Goal: Navigation & Orientation: Find specific page/section

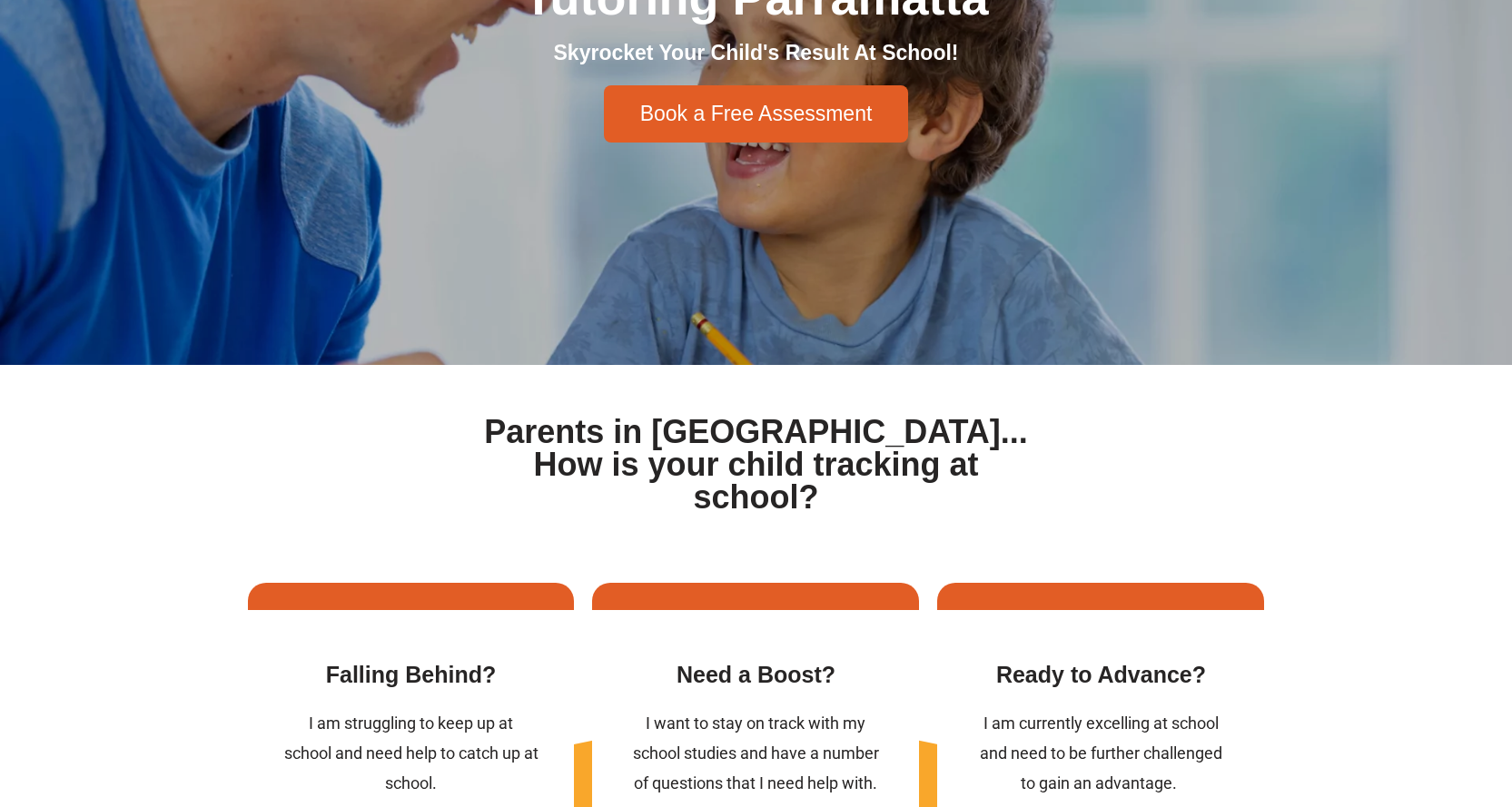
scroll to position [545, 0]
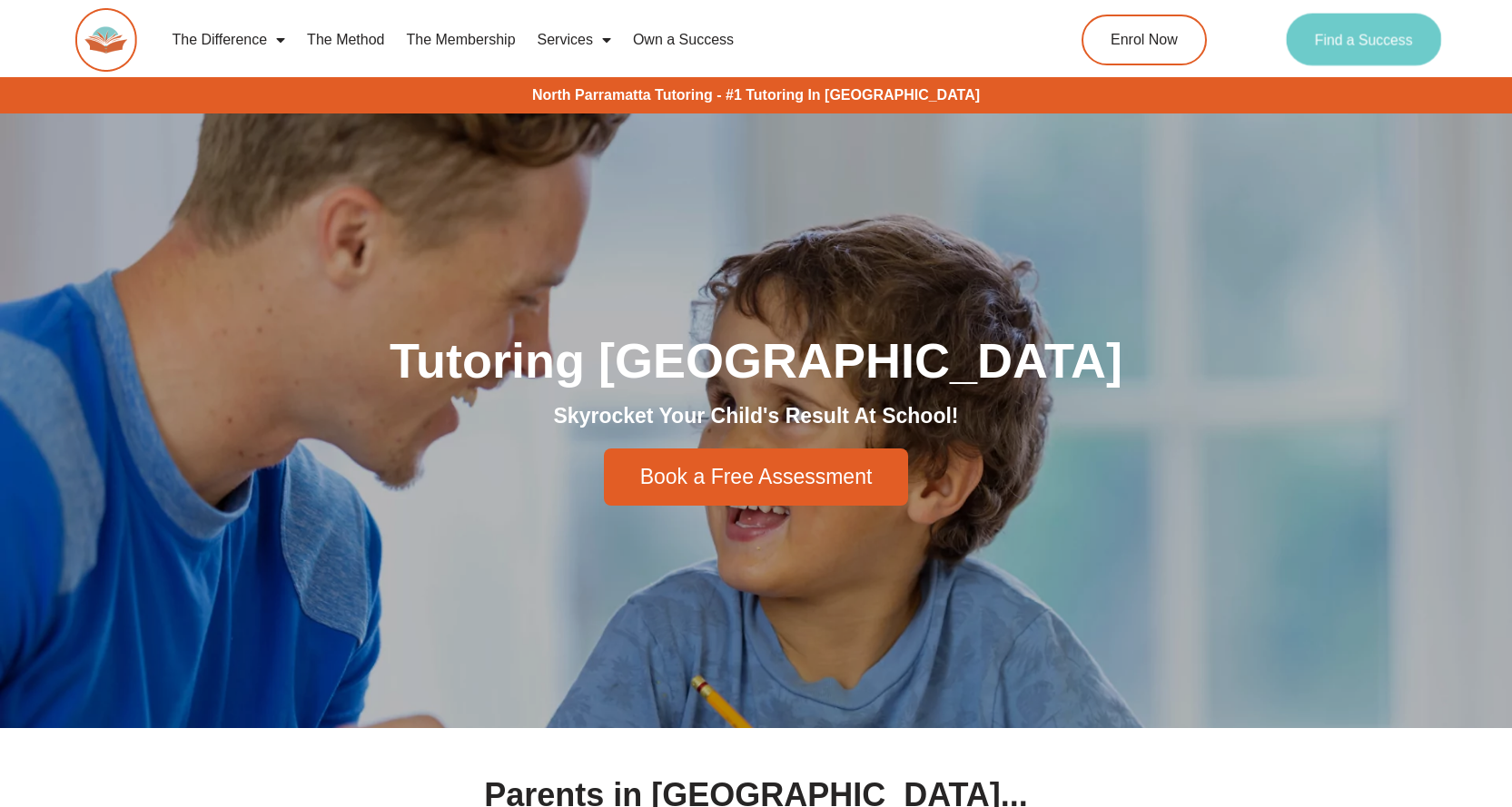
click at [1406, 62] on link "Find a Success" at bounding box center [1363, 40] width 155 height 53
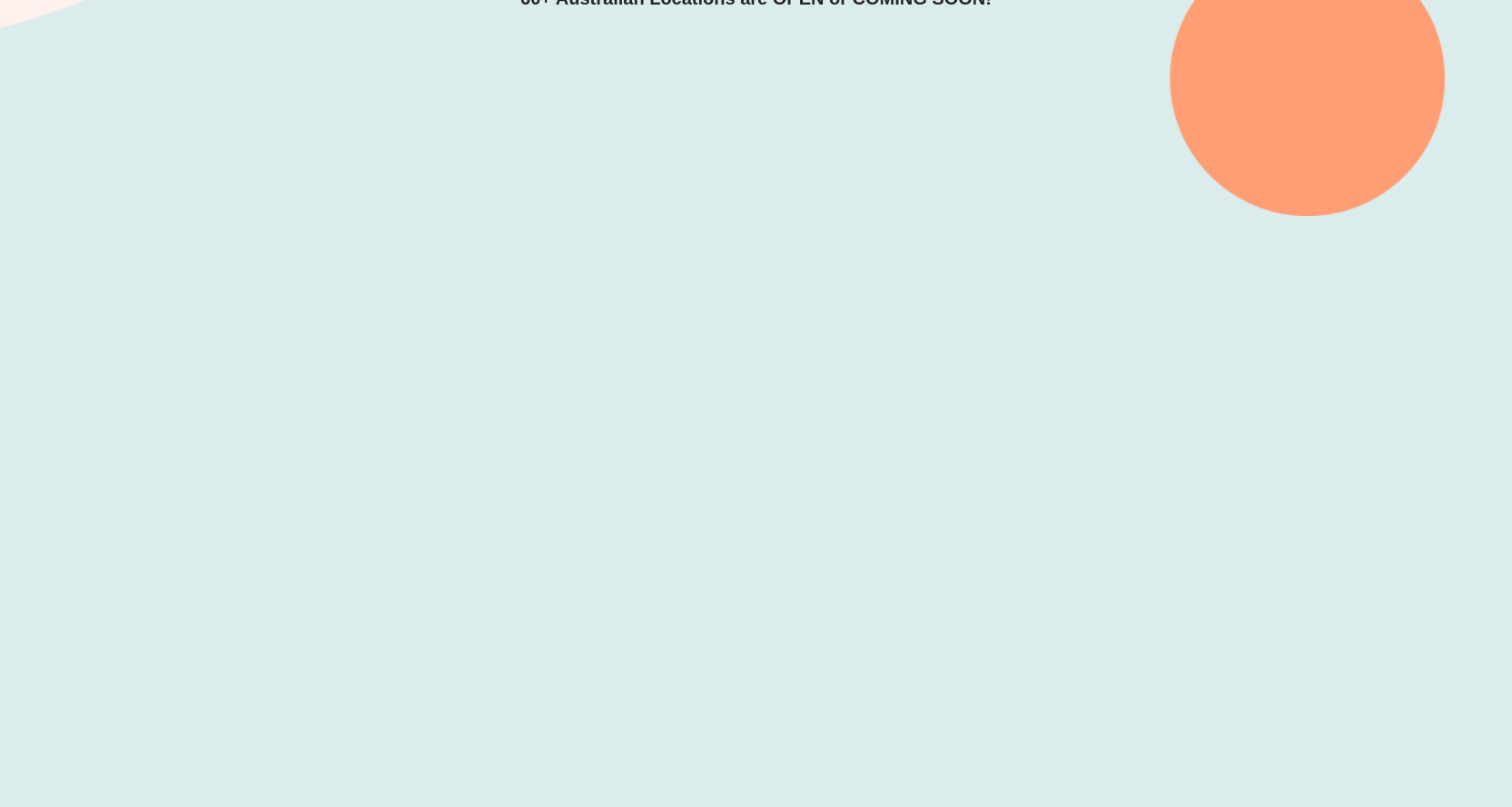
scroll to position [545, 0]
